Goal: Task Accomplishment & Management: Use online tool/utility

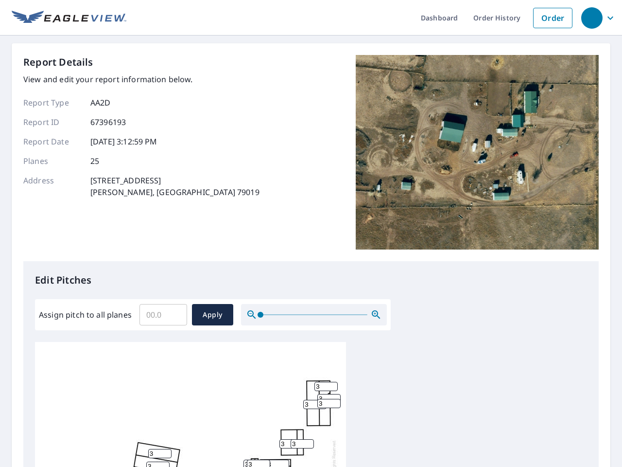
click at [311, 233] on div "Report Details View and edit your report information below. Report Type AA2D Re…" at bounding box center [311, 158] width 576 height 206
click at [592, 18] on div "button" at bounding box center [591, 17] width 21 height 21
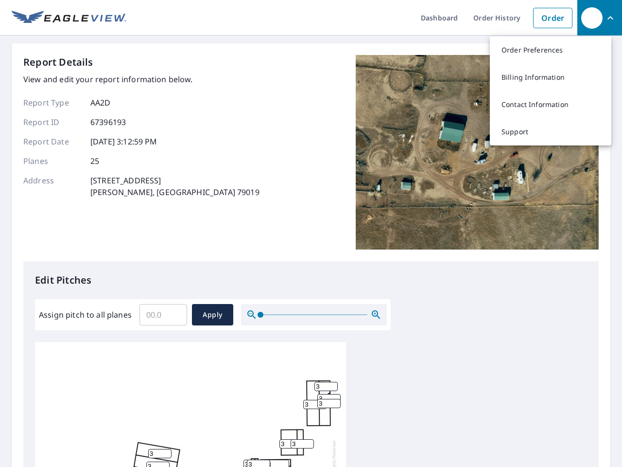
click at [163, 315] on input "Assign pitch to all planes" at bounding box center [164, 314] width 48 height 27
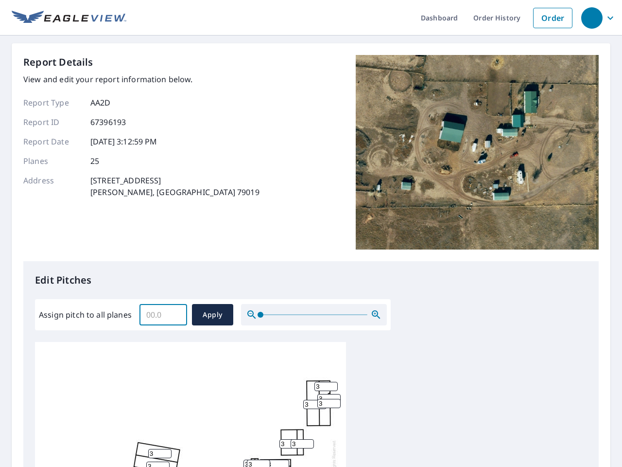
click at [212, 315] on span "Apply" at bounding box center [213, 315] width 26 height 12
click at [376, 315] on icon "button" at bounding box center [376, 315] width 12 height 12
